Goal: Find specific page/section: Find specific page/section

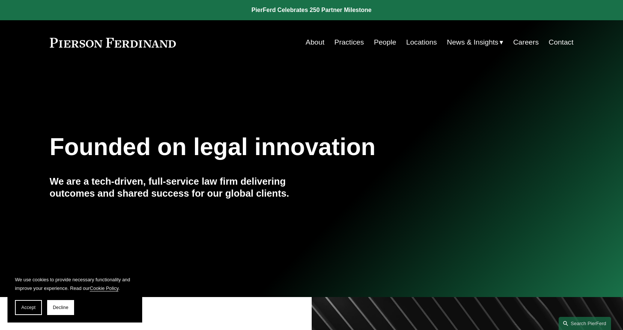
click at [422, 43] on link "Locations" at bounding box center [421, 42] width 31 height 14
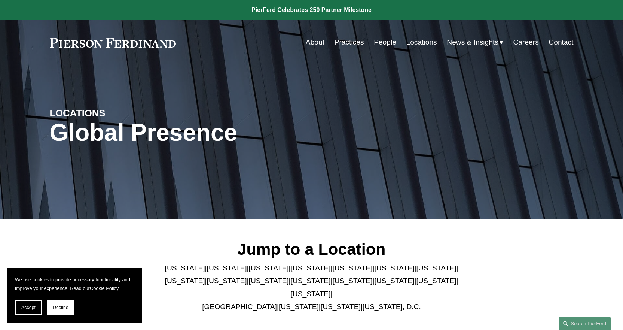
click at [205, 277] on link "[US_STATE]" at bounding box center [185, 281] width 40 height 8
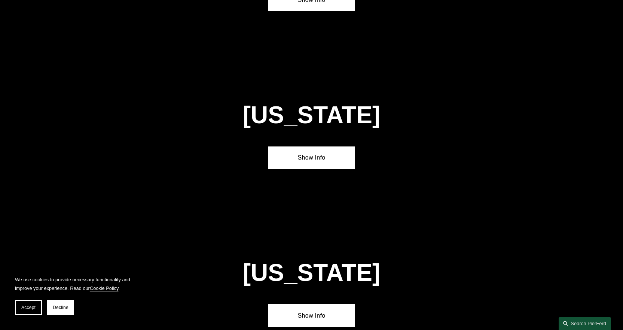
scroll to position [1431, 0]
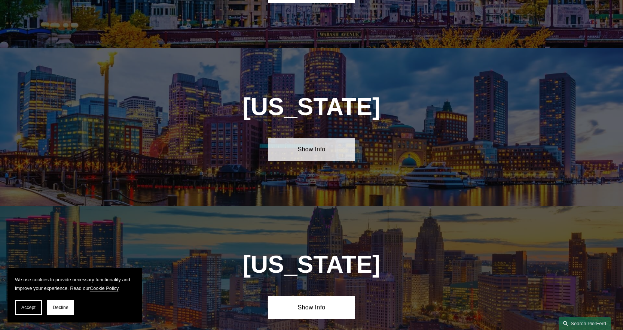
click at [300, 138] on link "Show Info" at bounding box center [311, 149] width 87 height 22
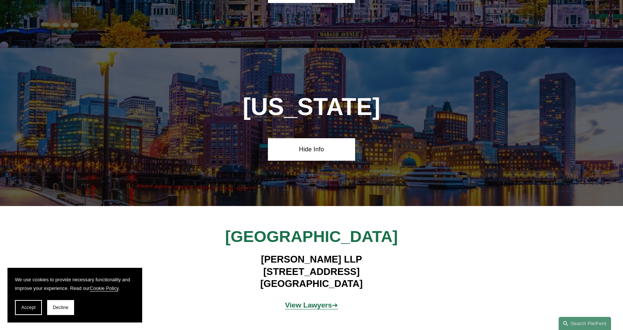
click at [304, 301] on strong "View Lawyers" at bounding box center [308, 305] width 47 height 8
click at [306, 301] on strong "View Lawyers" at bounding box center [308, 305] width 47 height 8
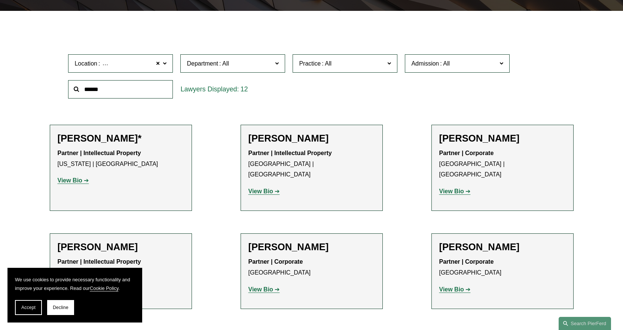
scroll to position [225, 0]
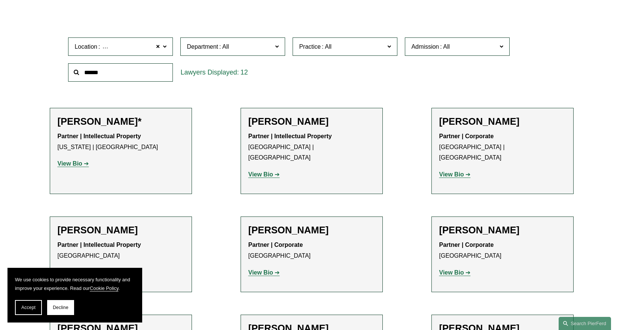
click at [448, 269] on strong "View Bio" at bounding box center [451, 272] width 25 height 6
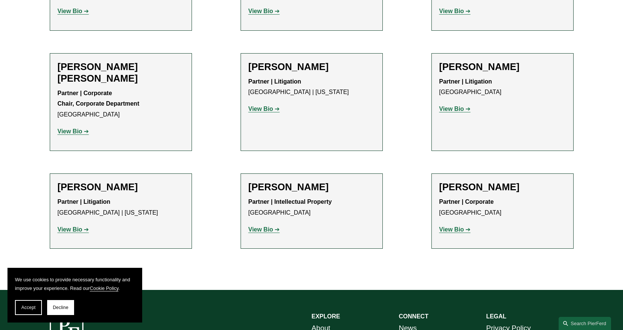
scroll to position [486, 0]
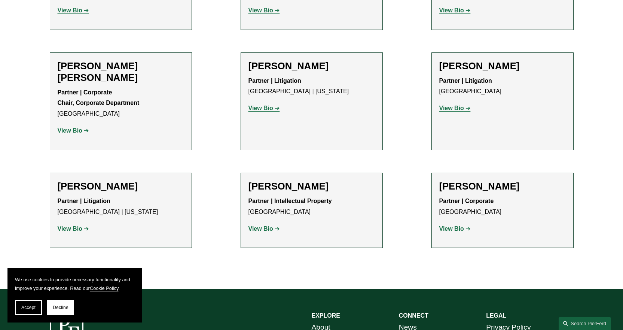
click at [467, 105] on link "View Bio" at bounding box center [454, 108] width 31 height 6
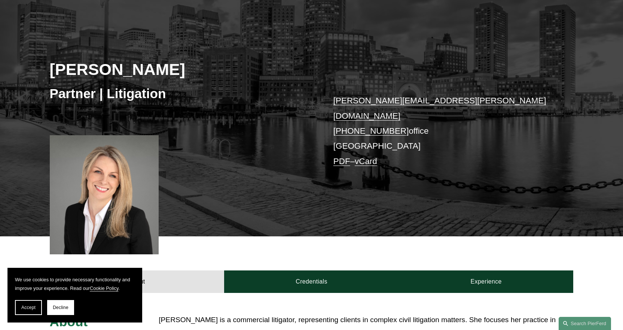
scroll to position [75, 0]
